Goal: Check status: Check status

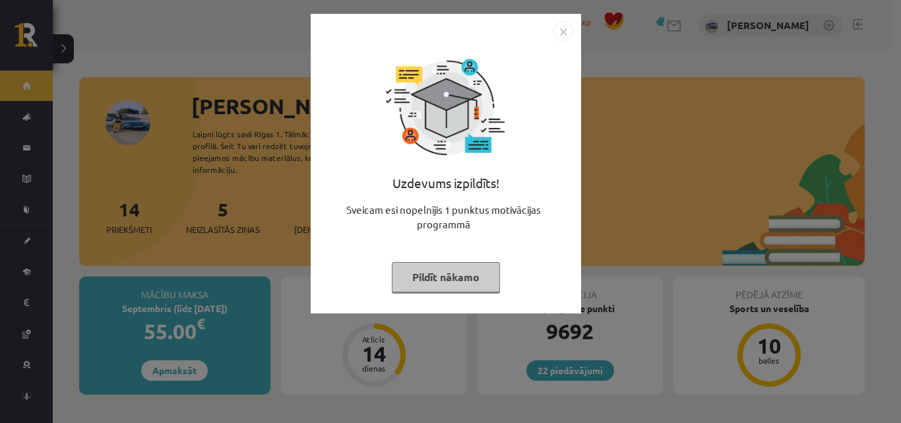
click at [563, 36] on img "Close" at bounding box center [563, 32] width 20 height 20
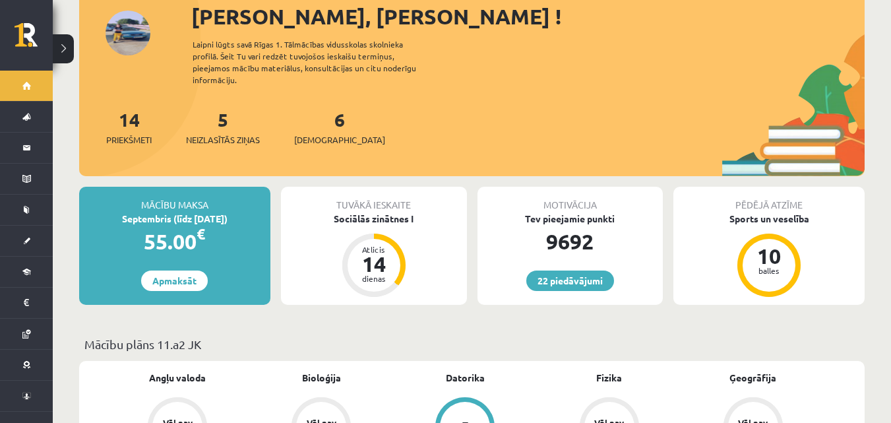
scroll to position [66, 0]
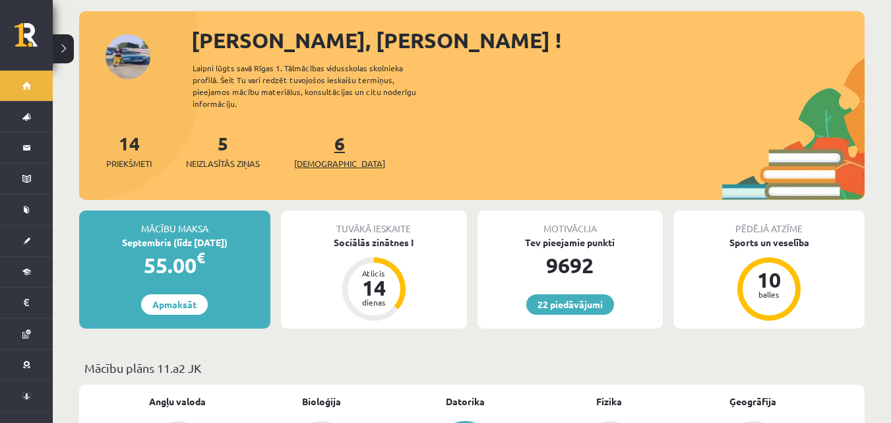
click at [323, 157] on span "[DEMOGRAPHIC_DATA]" at bounding box center [339, 163] width 91 height 13
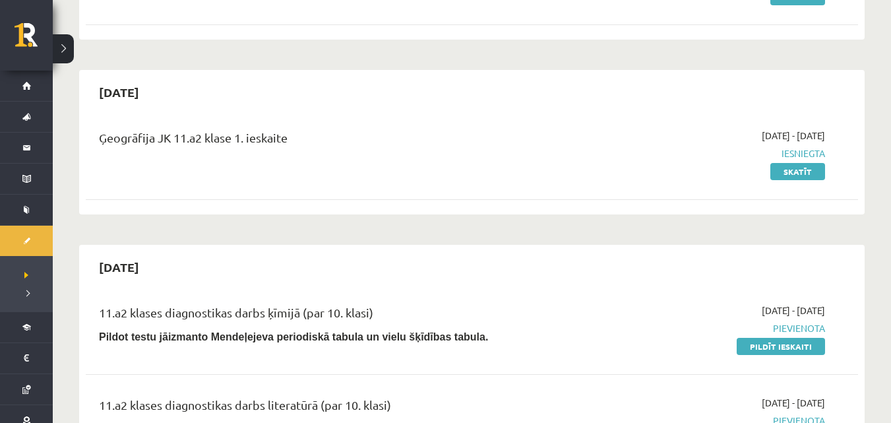
scroll to position [308, 0]
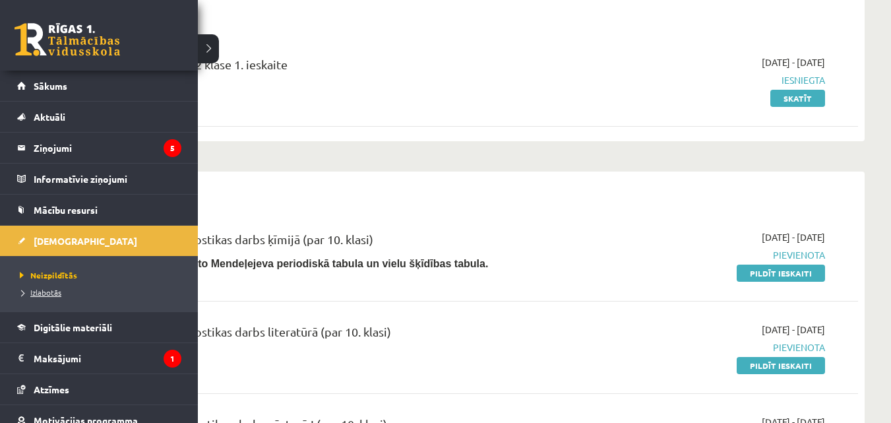
click at [44, 290] on span "Izlabotās" at bounding box center [38, 292] width 45 height 11
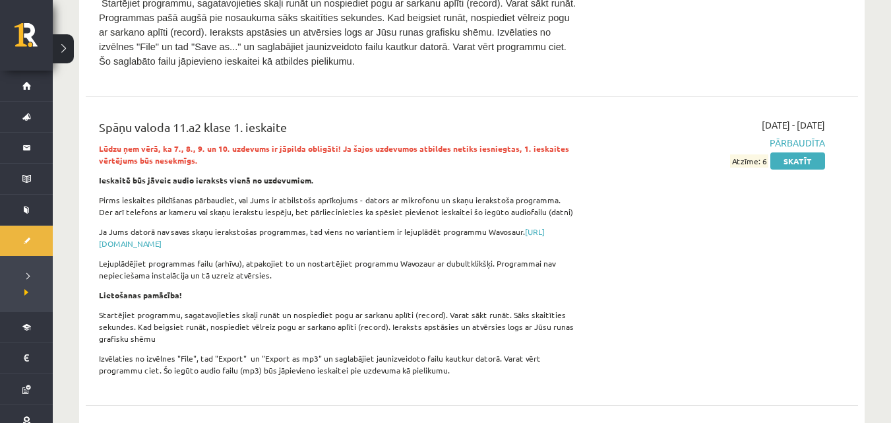
scroll to position [20306, 0]
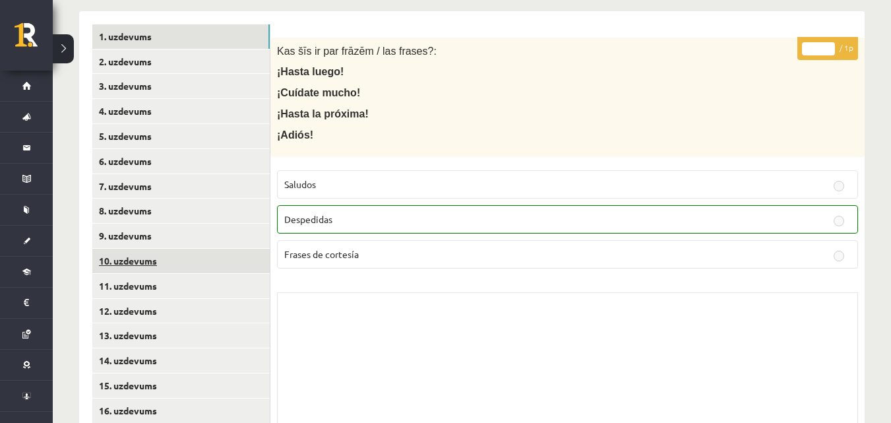
scroll to position [264, 0]
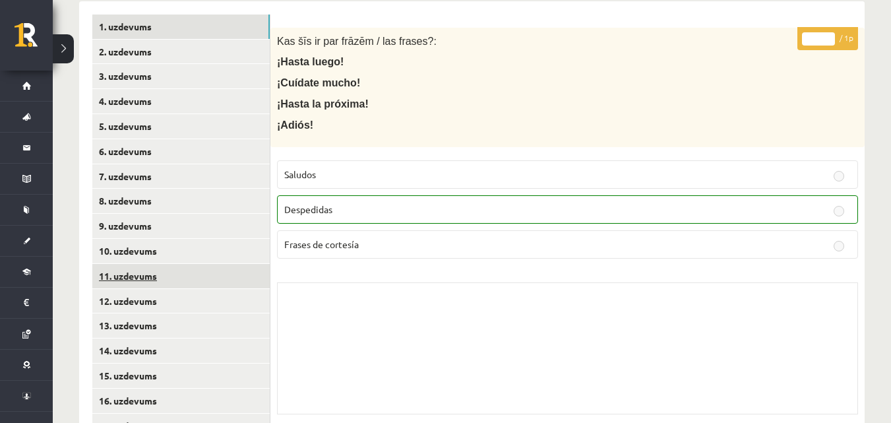
click at [164, 274] on link "11. uzdevums" at bounding box center [180, 276] width 177 height 24
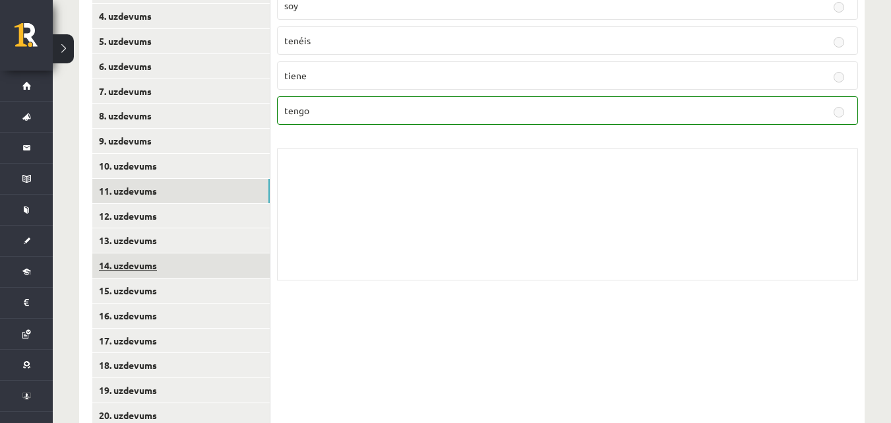
scroll to position [352, 0]
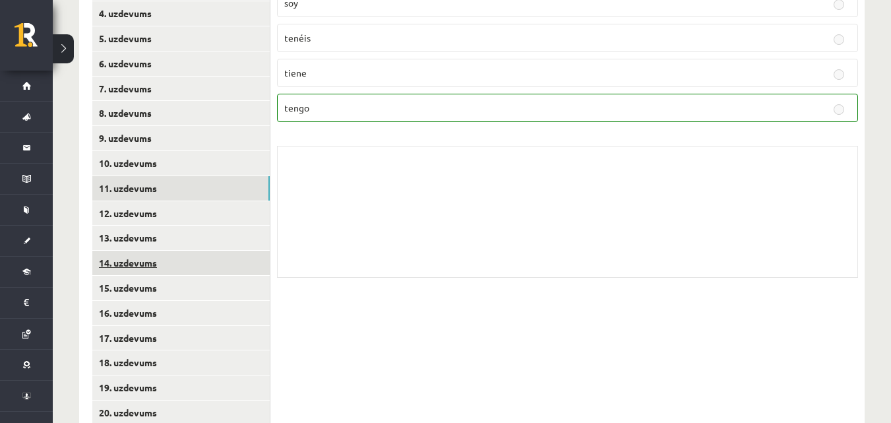
click at [169, 274] on link "14. uzdevums" at bounding box center [180, 263] width 177 height 24
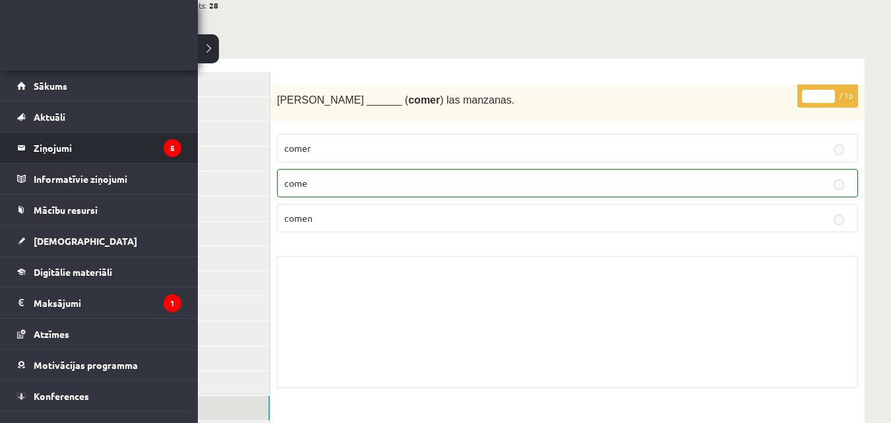
scroll to position [198, 0]
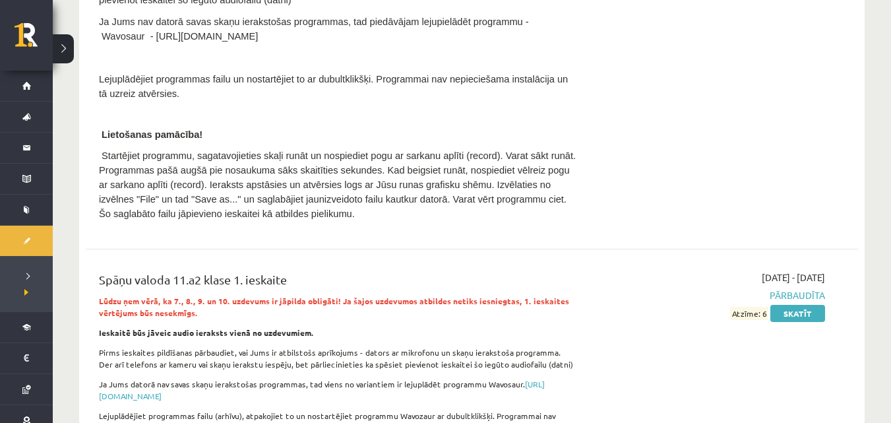
scroll to position [20085, 0]
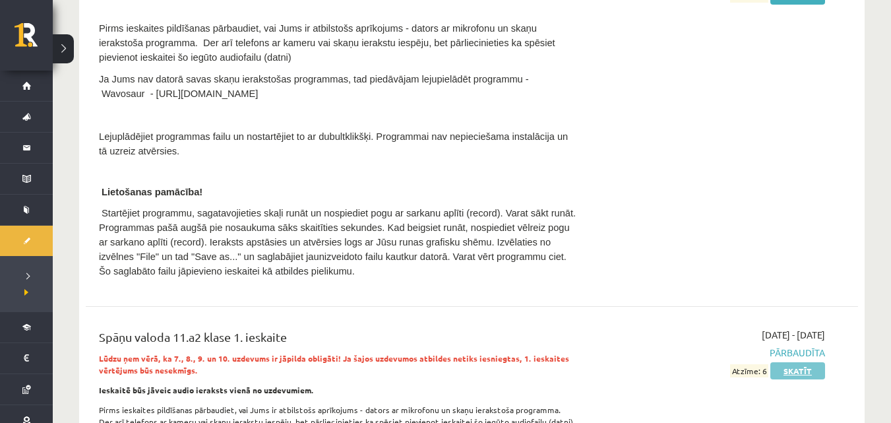
click at [782, 362] on link "Skatīt" at bounding box center [797, 370] width 55 height 17
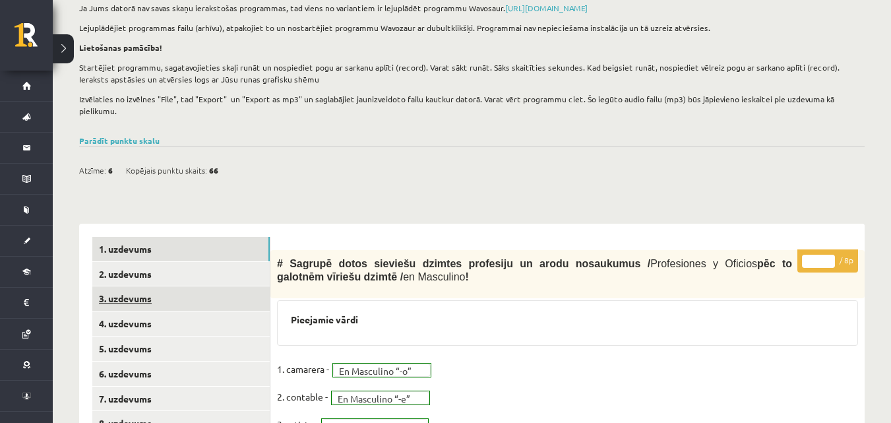
scroll to position [198, 0]
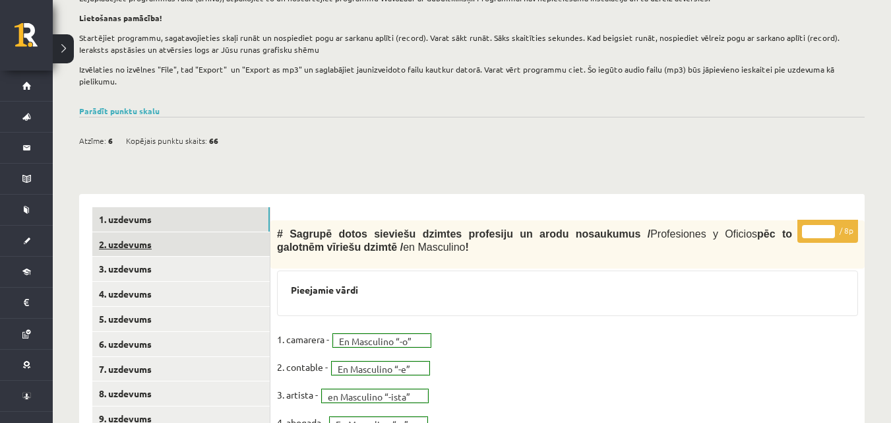
click at [247, 234] on link "2. uzdevums" at bounding box center [180, 244] width 177 height 24
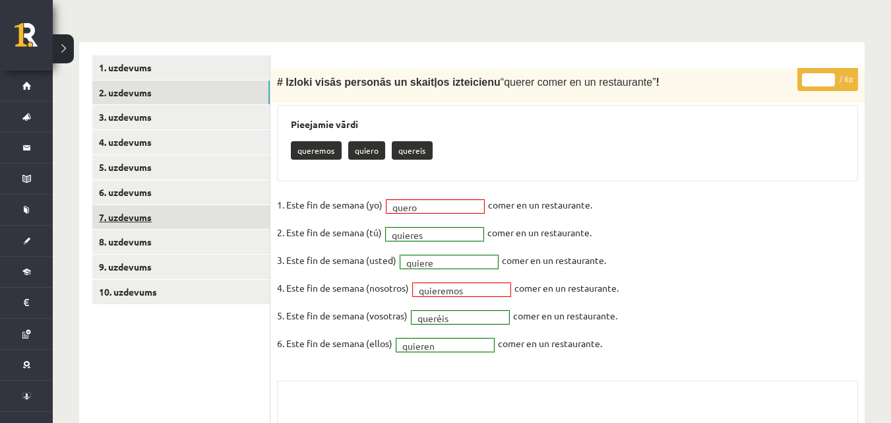
scroll to position [352, 0]
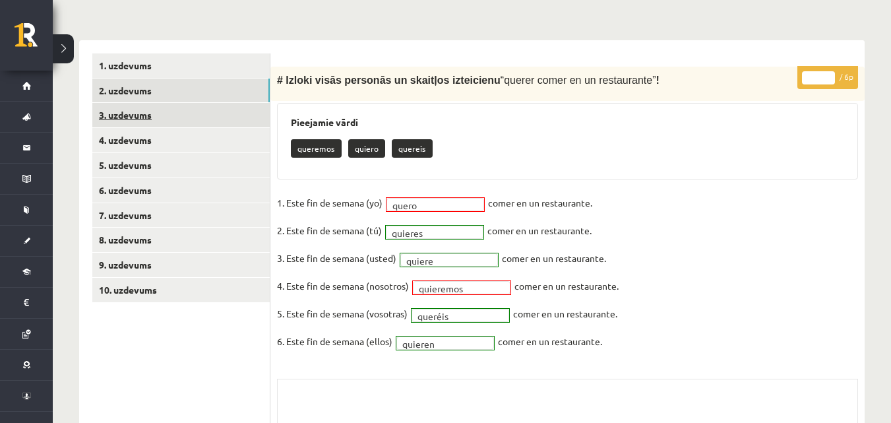
click at [221, 106] on link "3. uzdevums" at bounding box center [180, 115] width 177 height 24
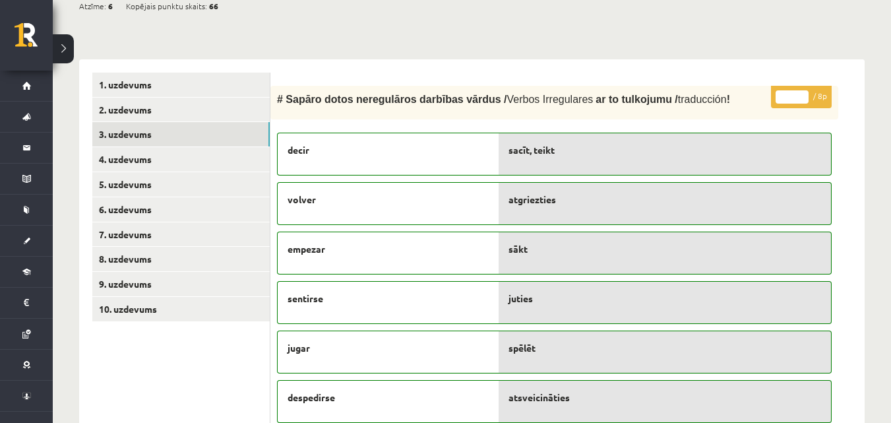
scroll to position [332, 0]
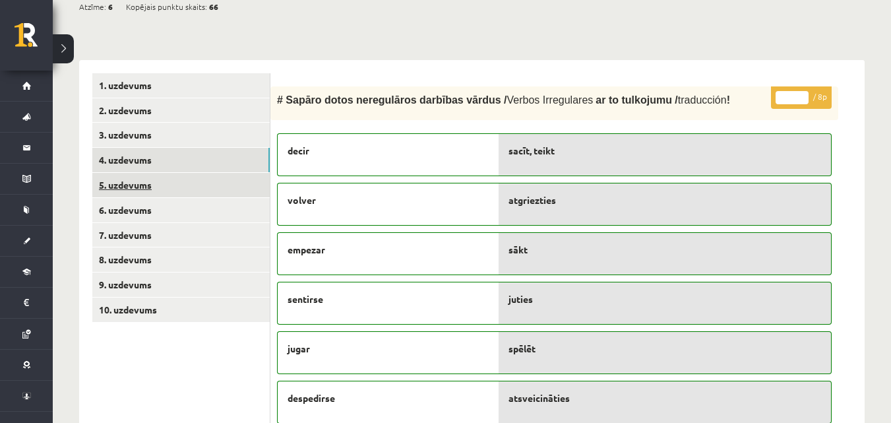
click at [170, 173] on link "5. uzdevums" at bounding box center [180, 185] width 177 height 24
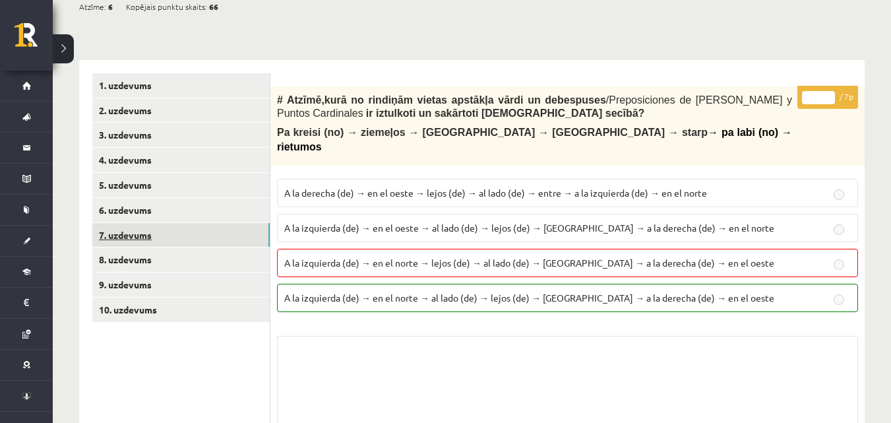
click at [220, 223] on link "7. uzdevums" at bounding box center [180, 235] width 177 height 24
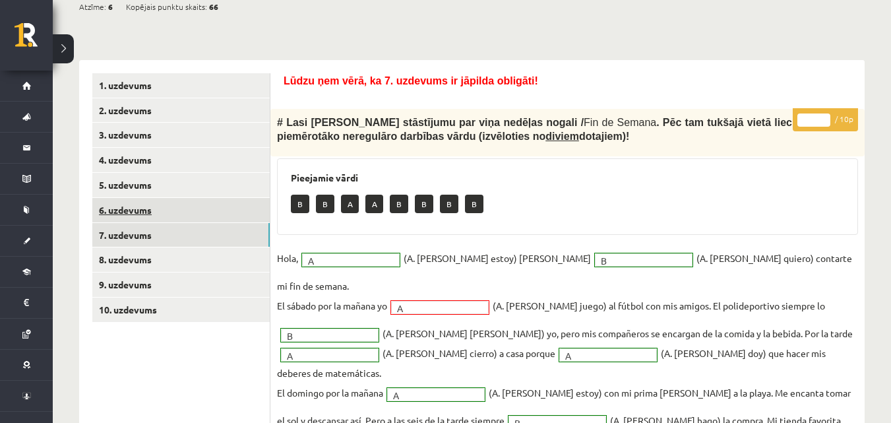
click at [221, 204] on link "6. uzdevums" at bounding box center [180, 210] width 177 height 24
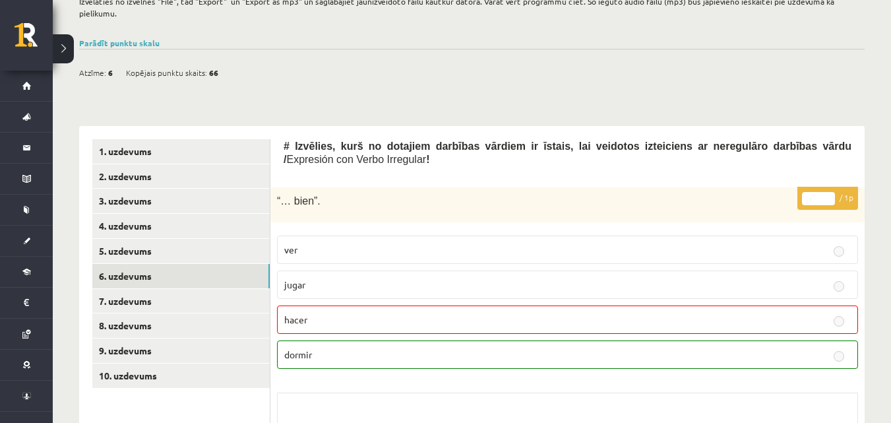
scroll to position [340, 0]
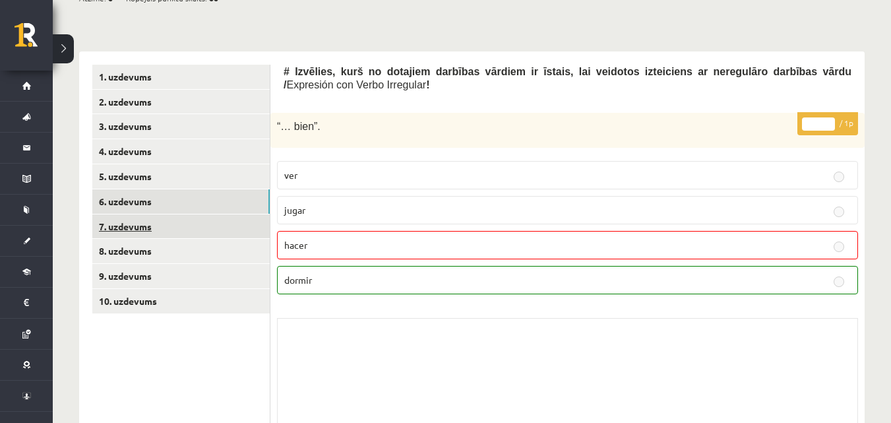
click at [260, 214] on link "7. uzdevums" at bounding box center [180, 226] width 177 height 24
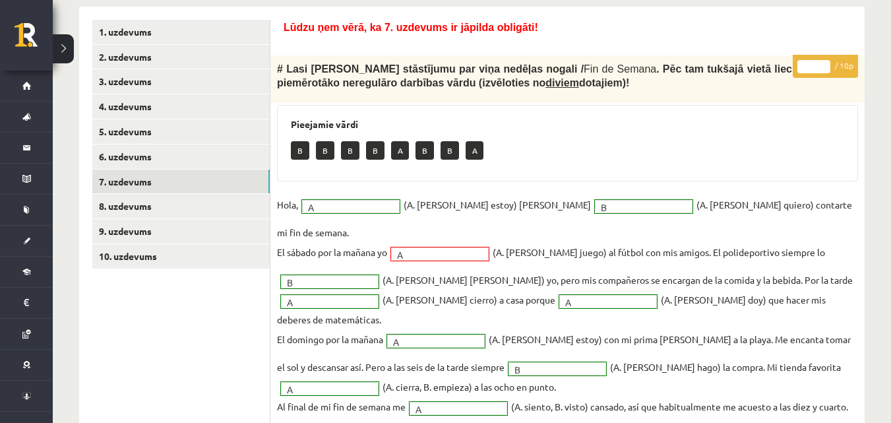
scroll to position [429, 0]
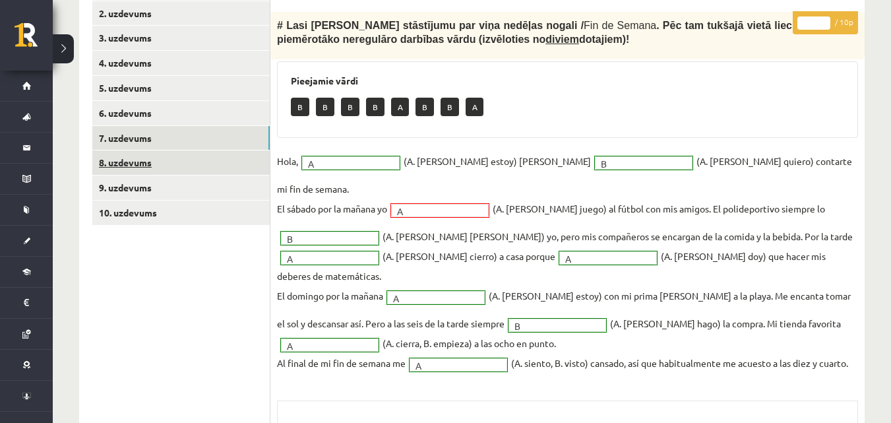
click at [160, 158] on link "8. uzdevums" at bounding box center [180, 162] width 177 height 24
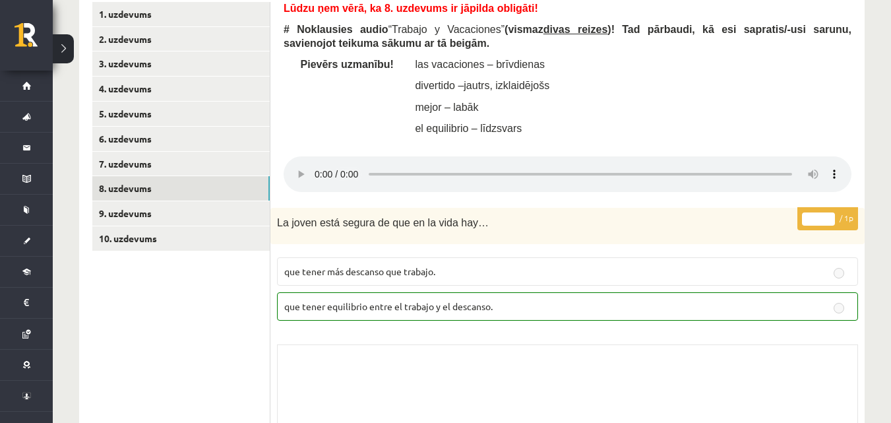
scroll to position [357, 0]
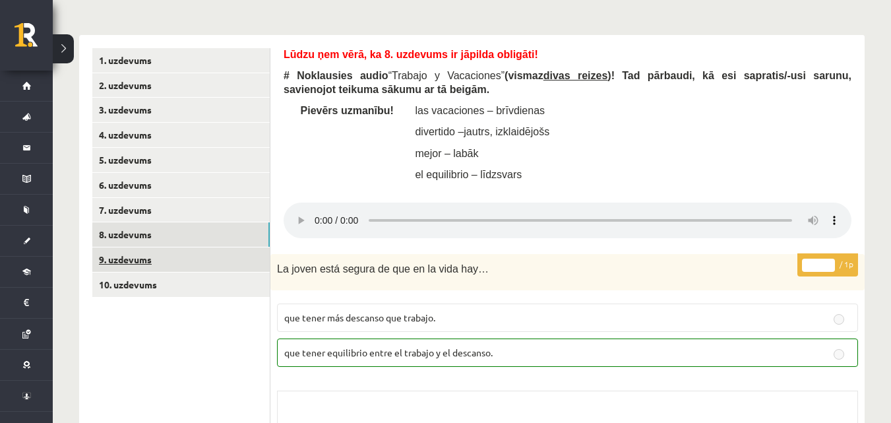
click at [187, 247] on link "9. uzdevums" at bounding box center [180, 259] width 177 height 24
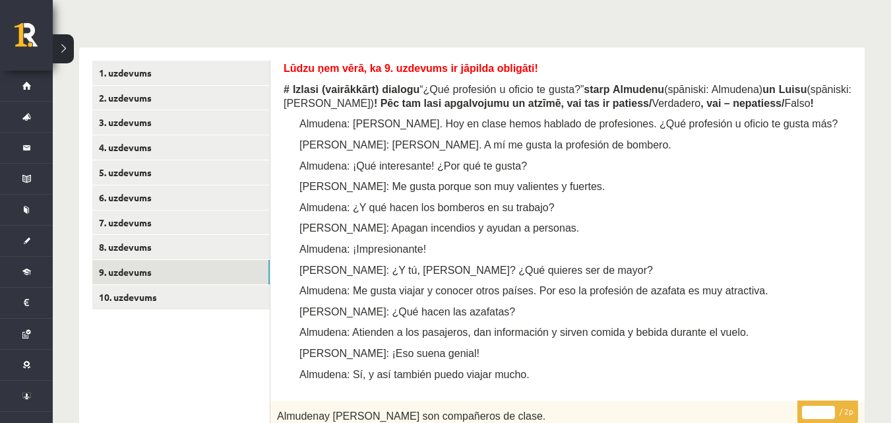
scroll to position [268, 0]
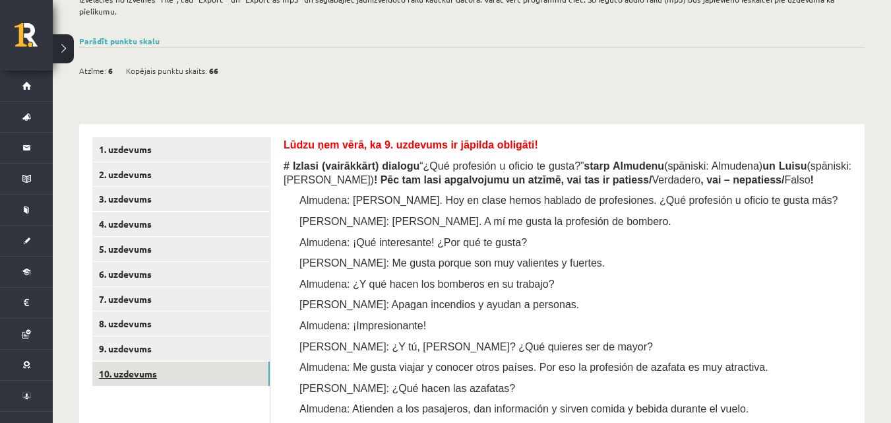
click at [165, 361] on link "10. uzdevums" at bounding box center [180, 373] width 177 height 24
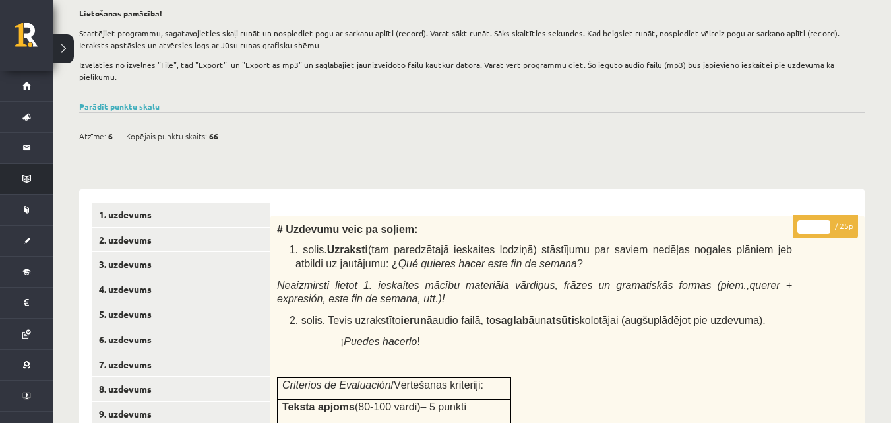
scroll to position [104, 0]
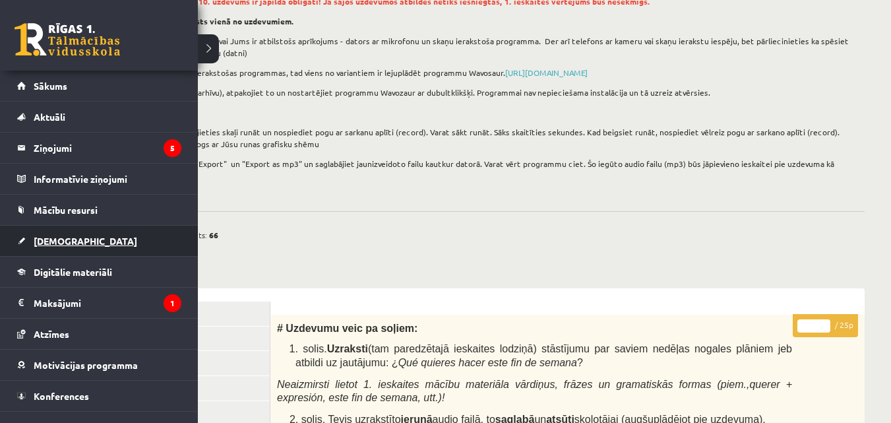
click at [79, 241] on link "[DEMOGRAPHIC_DATA]" at bounding box center [99, 241] width 164 height 30
